Goal: Find specific page/section: Find specific page/section

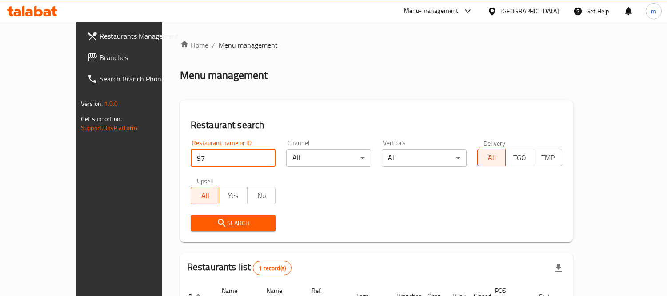
scroll to position [83, 0]
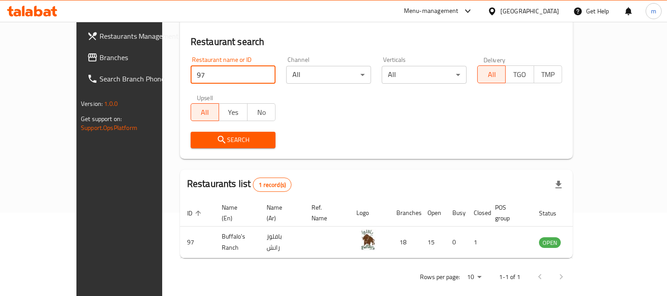
click at [100, 53] on span "Branches" at bounding box center [140, 57] width 81 height 11
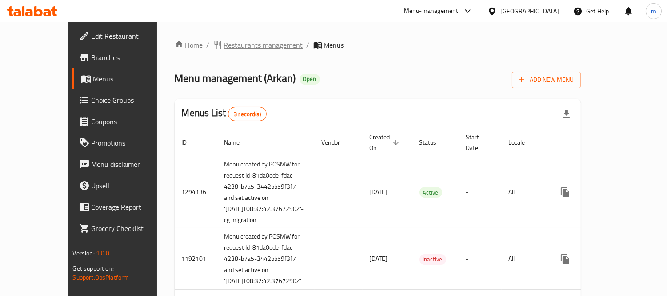
click at [224, 43] on span "Restaurants management" at bounding box center [263, 45] width 79 height 11
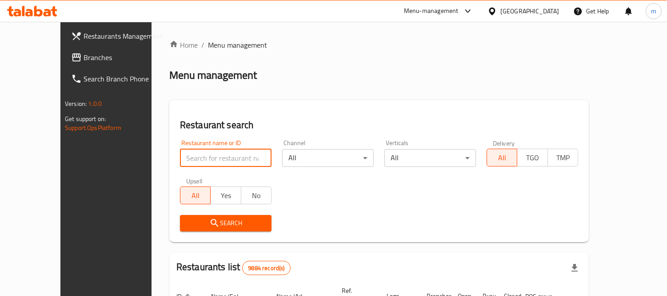
click at [197, 152] on input "search" at bounding box center [226, 158] width 92 height 18
paste input "13810"
type input "13810"
click button "Search" at bounding box center [226, 223] width 92 height 16
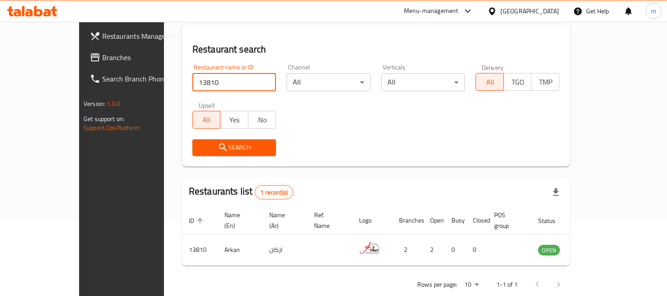
scroll to position [83, 0]
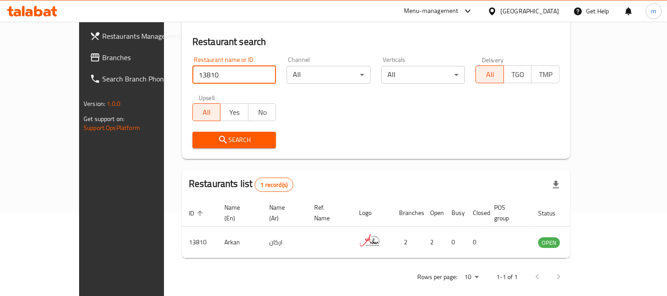
click at [102, 54] on span "Branches" at bounding box center [142, 57] width 81 height 11
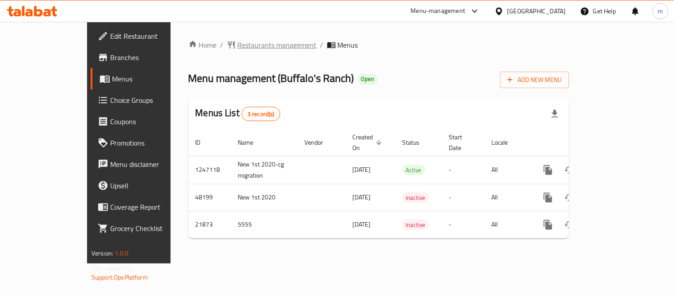
click at [238, 44] on span "Restaurants management" at bounding box center [277, 45] width 79 height 11
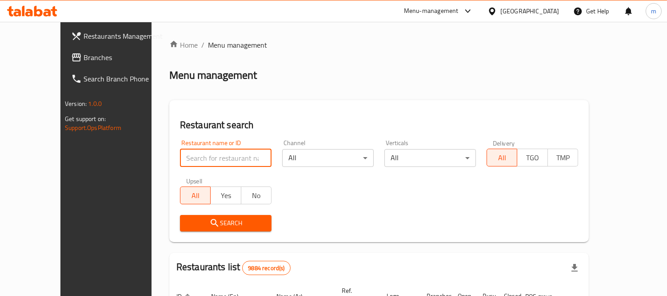
click at [207, 154] on input "search" at bounding box center [226, 158] width 92 height 18
paste input "97"
type input "97"
click button "Search" at bounding box center [226, 223] width 92 height 16
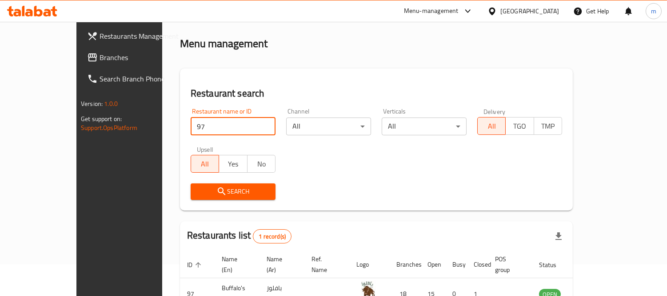
scroll to position [83, 0]
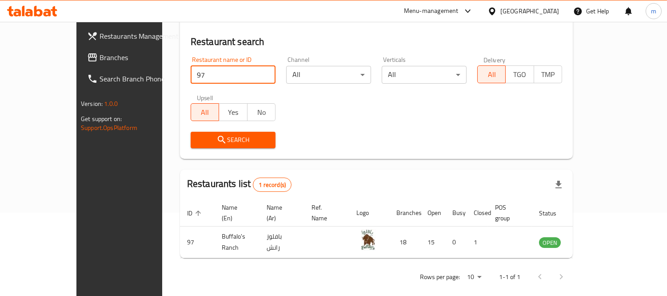
click at [501, 12] on div at bounding box center [494, 11] width 13 height 10
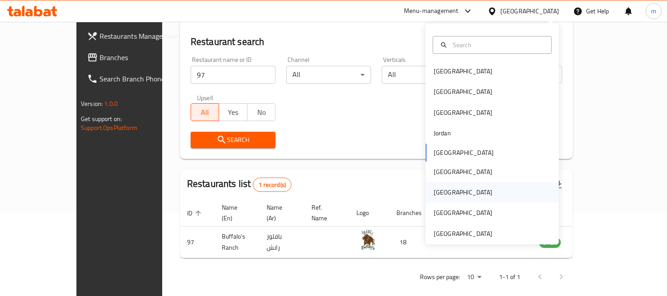
click at [434, 188] on div "Qatar" at bounding box center [463, 192] width 59 height 10
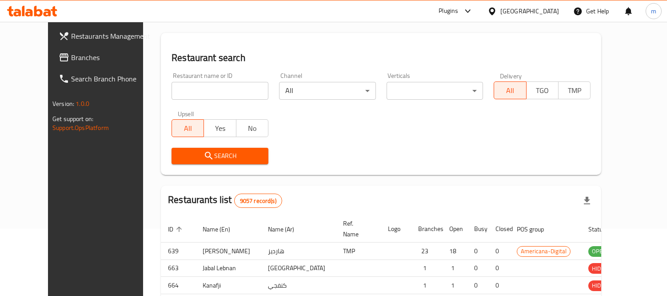
scroll to position [83, 0]
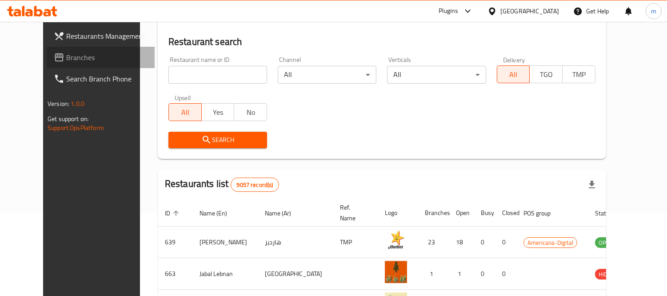
click at [66, 60] on span "Branches" at bounding box center [106, 57] width 81 height 11
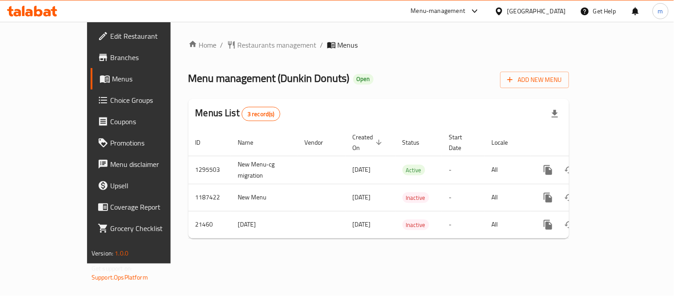
click at [238, 44] on span "Restaurants management" at bounding box center [277, 45] width 79 height 11
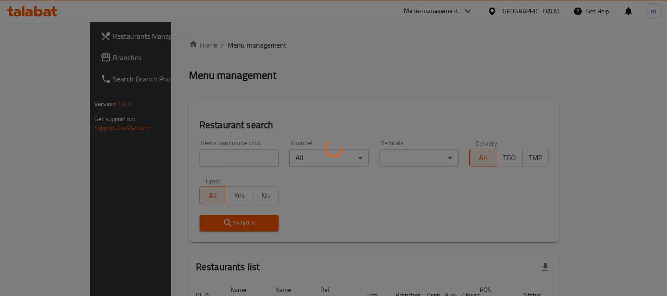
click at [205, 153] on div at bounding box center [333, 148] width 667 height 296
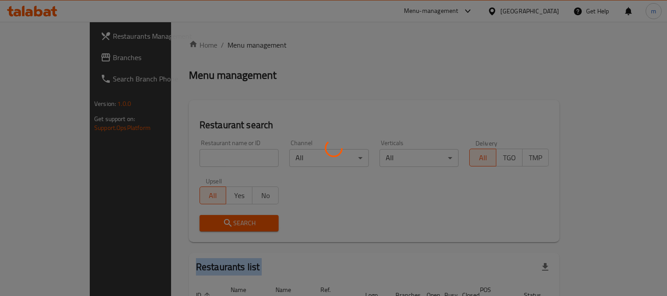
click at [205, 153] on div at bounding box center [333, 148] width 667 height 296
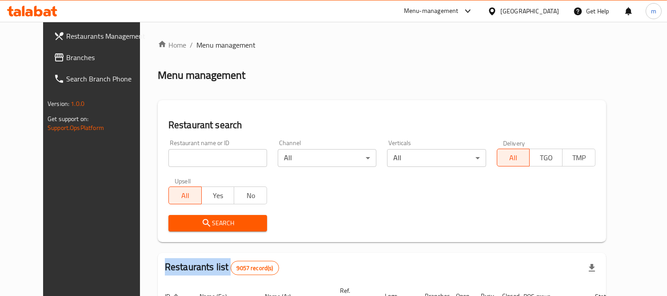
click at [205, 153] on div "Home / Menu management Menu management Restaurant search Restaurant name or ID …" at bounding box center [382, 295] width 449 height 511
click at [205, 153] on input "search" at bounding box center [217, 158] width 99 height 18
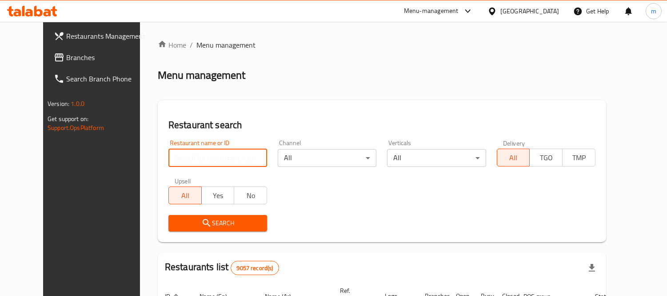
paste input "10824"
type input "10824"
click button "Search" at bounding box center [217, 223] width 99 height 16
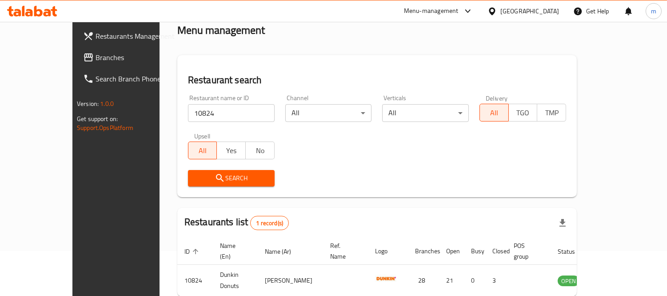
scroll to position [83, 0]
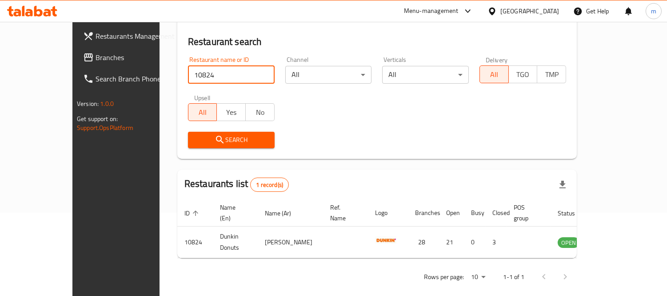
click at [436, 32] on div "Restaurant search Restaurant name or ID 10824 Restaurant name or ID Channel All…" at bounding box center [377, 88] width 400 height 142
